Goal: Information Seeking & Learning: Learn about a topic

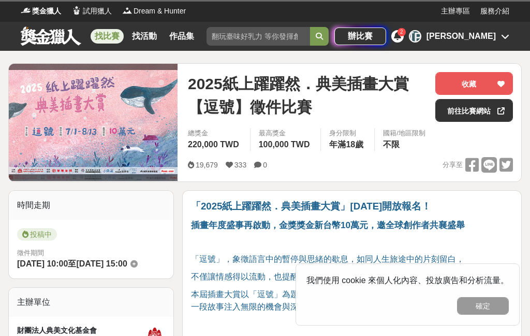
click at [99, 48] on div "找比賽 找活動 作品集" at bounding box center [147, 36] width 112 height 29
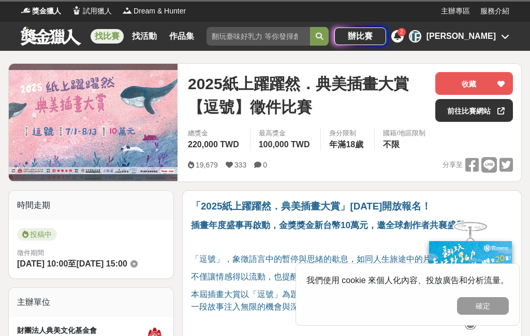
click at [125, 22] on div "找比賽 找活動 作品集" at bounding box center [147, 36] width 112 height 29
click at [103, 43] on link "找比賽" at bounding box center [107, 36] width 33 height 15
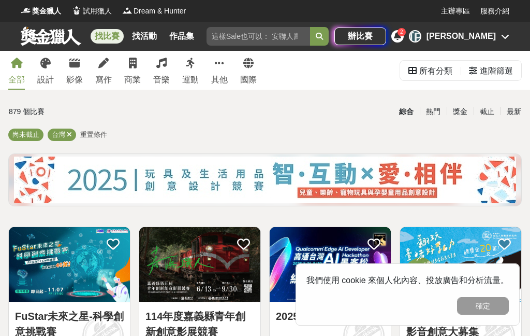
scroll to position [84, 0]
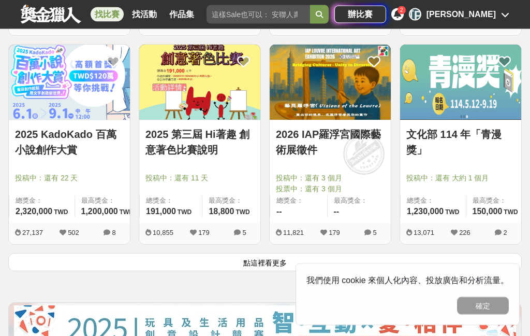
click at [260, 266] on button "點這裡看更多" at bounding box center [265, 262] width 514 height 18
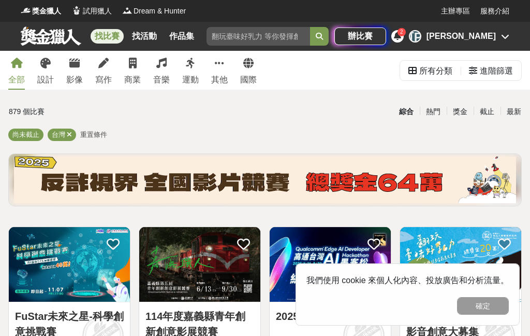
click at [49, 80] on div "設計" at bounding box center [45, 80] width 17 height 12
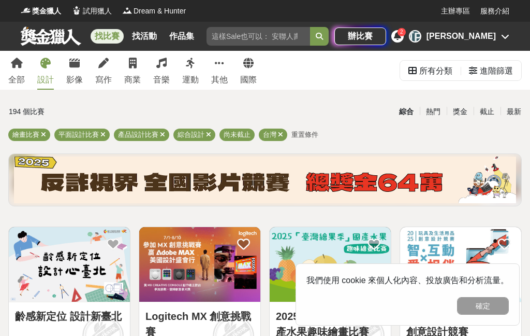
click at [386, 37] on link "辦比賽" at bounding box center [361, 36] width 52 height 18
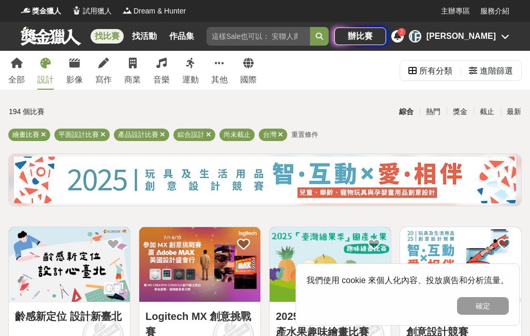
click at [401, 35] on icon at bounding box center [397, 36] width 7 height 8
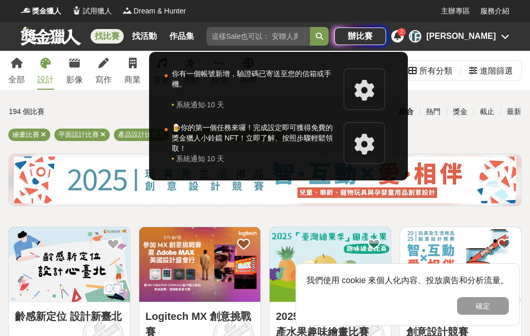
click at [495, 97] on div at bounding box center [265, 168] width 530 height 336
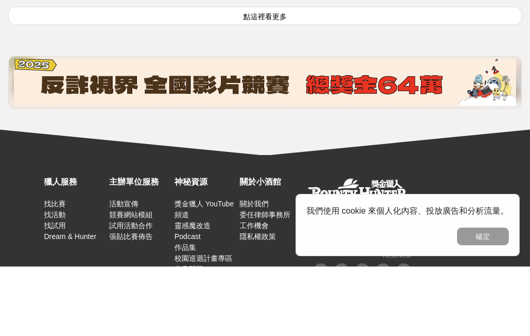
scroll to position [1443, 0]
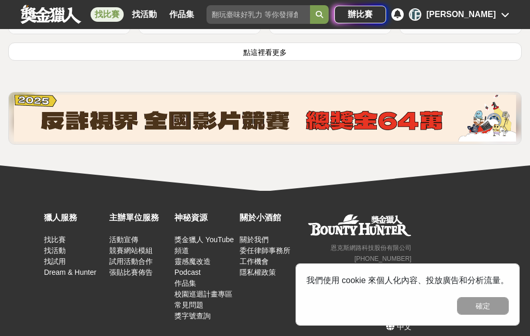
click at [323, 42] on button "點這裡看更多" at bounding box center [265, 51] width 514 height 18
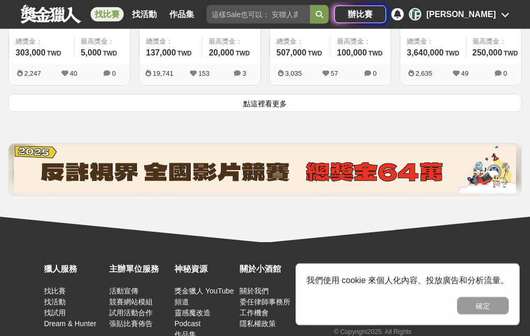
click at [493, 110] on button "點這裡看更多" at bounding box center [265, 103] width 514 height 18
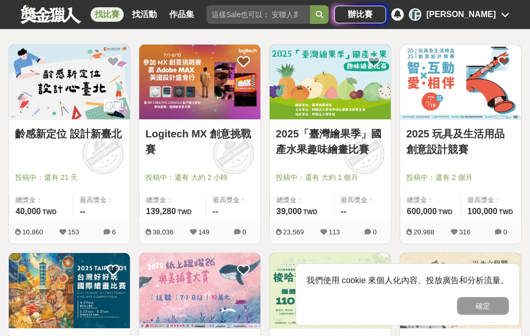
scroll to position [510, 0]
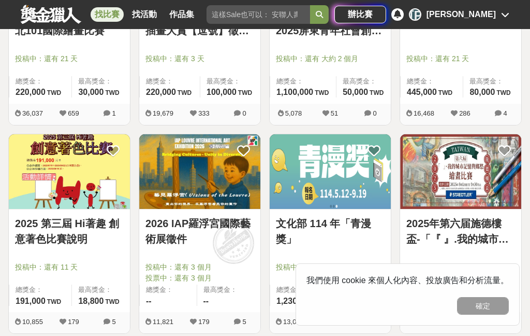
click at [230, 180] on img at bounding box center [199, 171] width 121 height 75
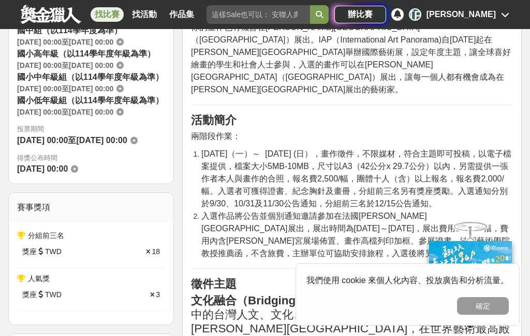
scroll to position [377, 0]
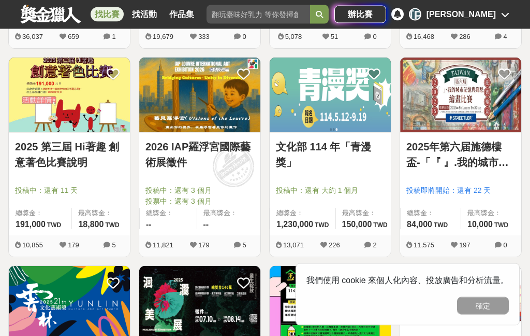
scroll to position [812, 0]
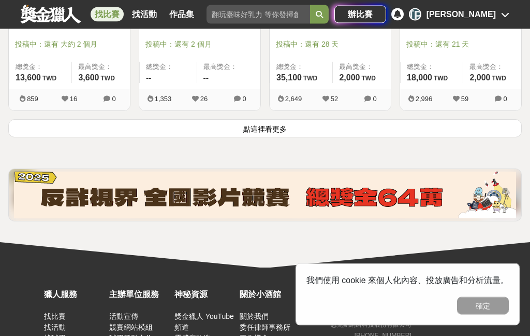
click at [53, 125] on button "點這裡看更多" at bounding box center [265, 129] width 514 height 18
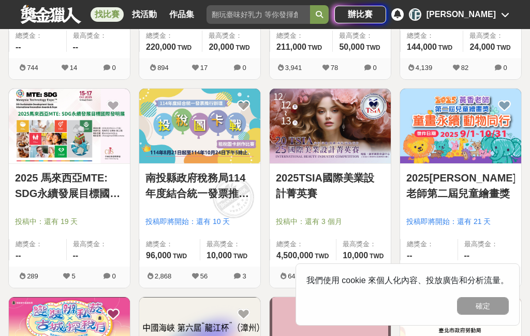
scroll to position [4101, 0]
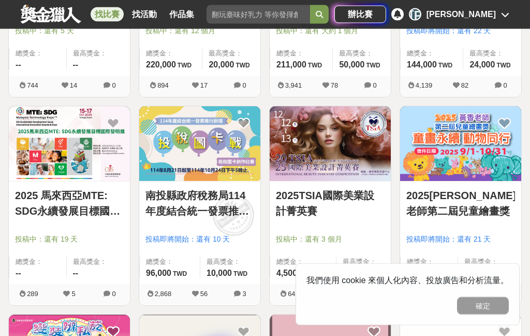
click at [339, 151] on img at bounding box center [330, 144] width 121 height 75
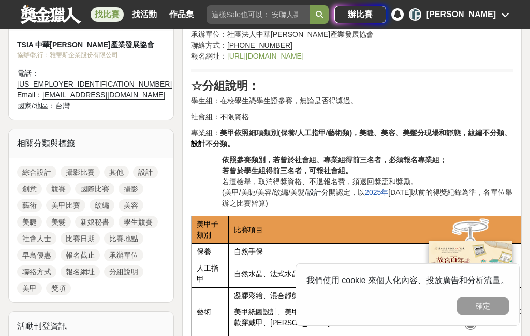
scroll to position [381, 0]
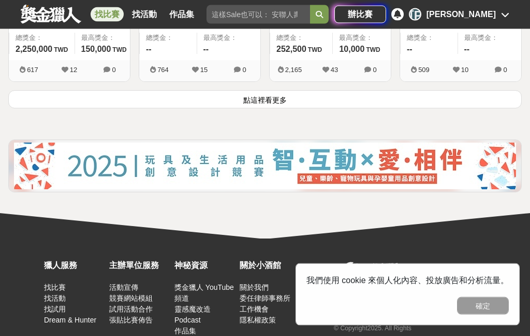
click at [465, 93] on button "點這裡看更多" at bounding box center [265, 100] width 514 height 18
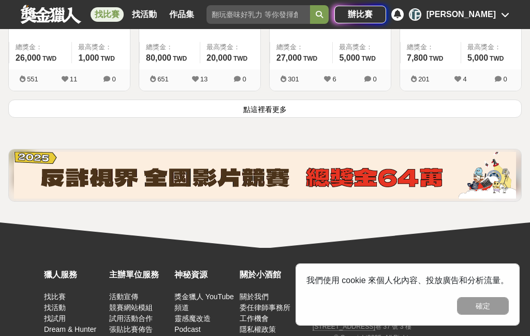
scroll to position [6382, 0]
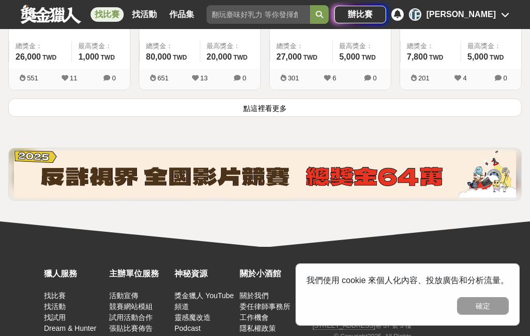
click at [51, 107] on button "點這裡看更多" at bounding box center [265, 107] width 514 height 18
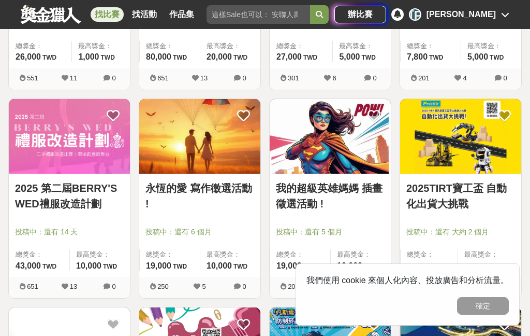
click at [36, 166] on img at bounding box center [69, 136] width 121 height 75
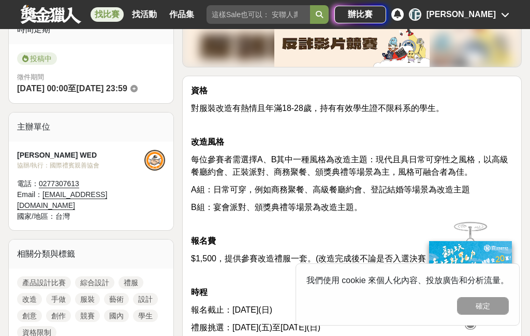
scroll to position [299, 0]
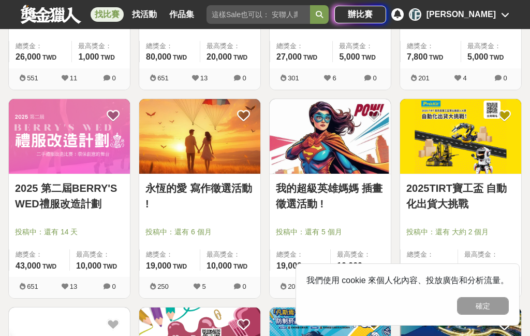
scroll to position [6654, 0]
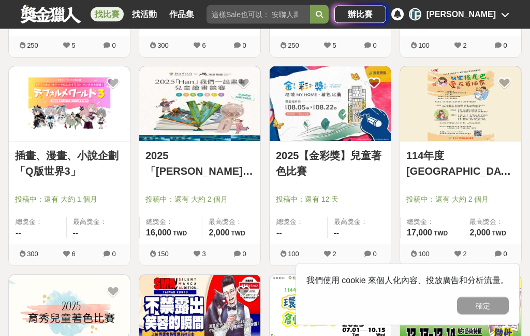
click at [26, 117] on img at bounding box center [69, 104] width 121 height 75
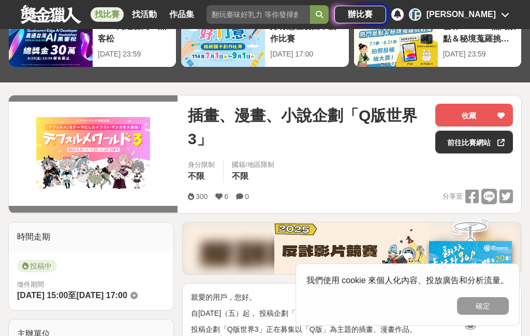
scroll to position [47, 0]
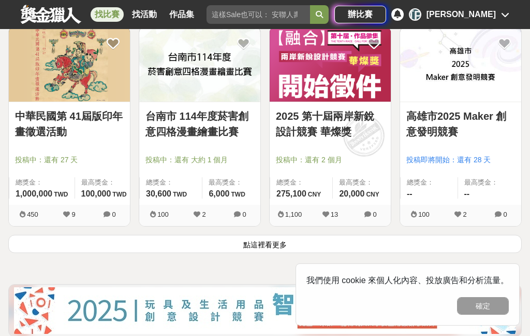
scroll to position [7507, 0]
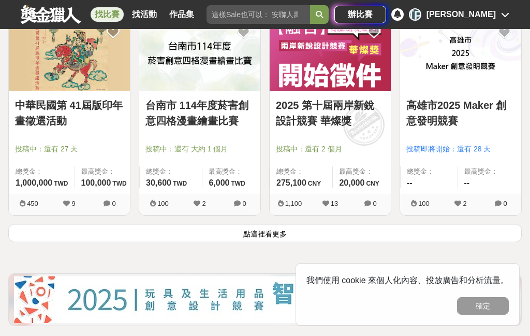
click at [476, 235] on button "點這裡看更多" at bounding box center [265, 233] width 514 height 18
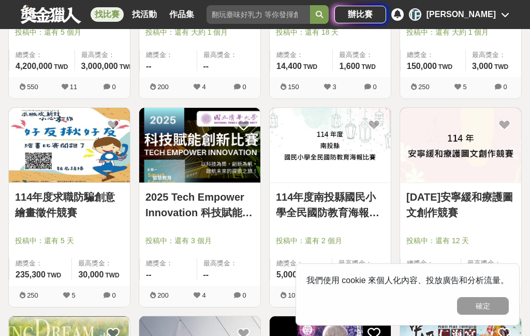
scroll to position [8321, 0]
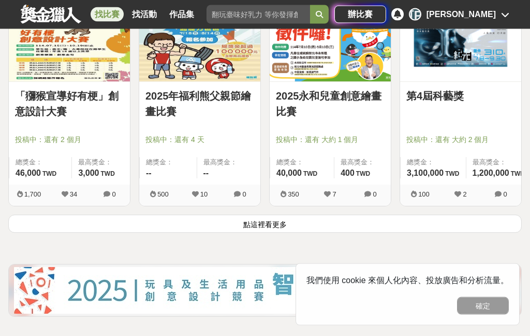
click at [426, 226] on button "點這裡看更多" at bounding box center [265, 224] width 514 height 18
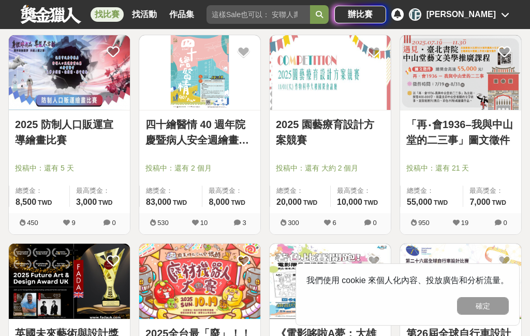
scroll to position [8947, 0]
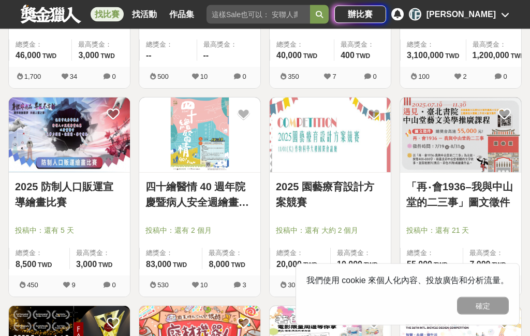
click at [28, 127] on img at bounding box center [69, 135] width 121 height 75
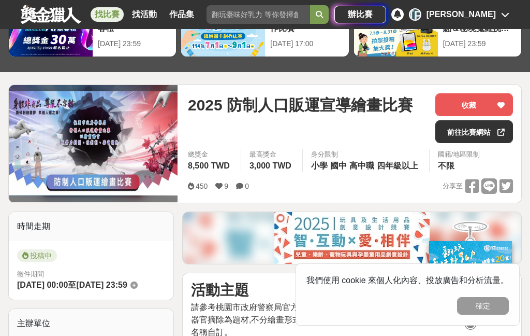
scroll to position [65, 0]
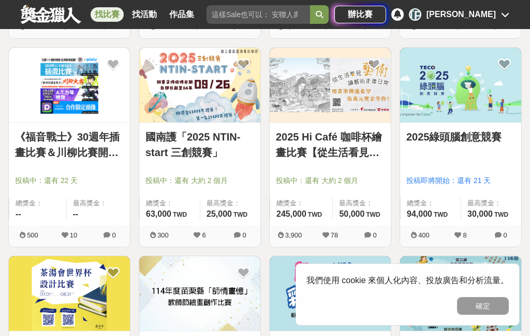
scroll to position [9351, 0]
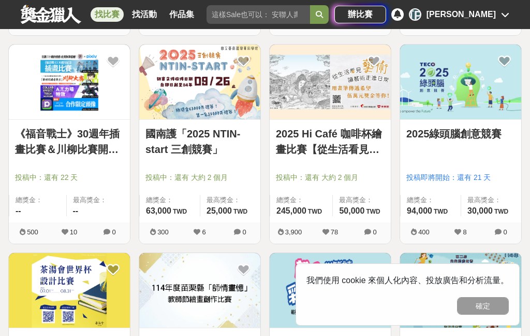
click at [366, 93] on img at bounding box center [330, 82] width 121 height 75
